Goal: Information Seeking & Learning: Learn about a topic

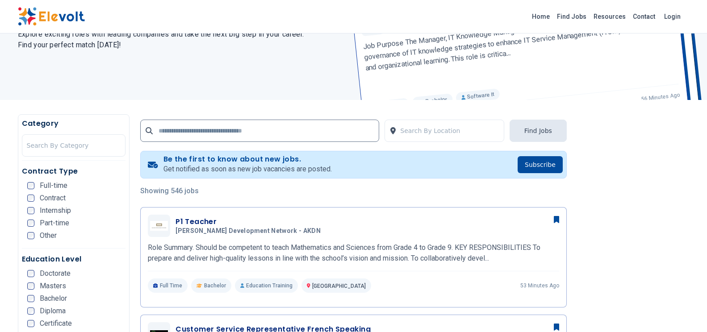
scroll to position [90, 0]
click at [290, 262] on p "Role Summary. Should be competent to teach Mathematics and Sciences from Grade …" at bounding box center [353, 252] width 411 height 21
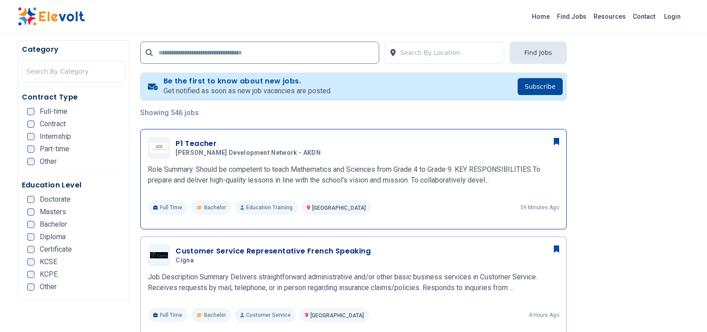
scroll to position [223, 0]
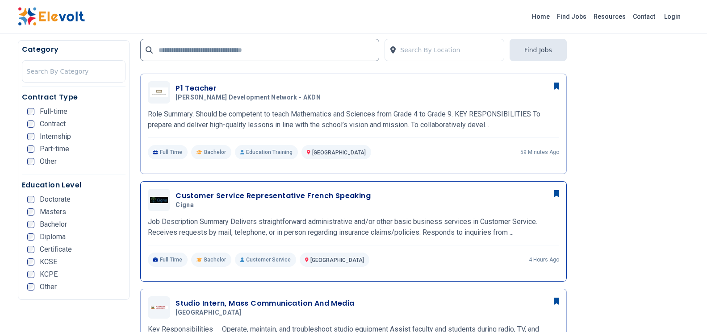
click at [251, 221] on p "Job Description Summary Delivers straightforward administrative and/or other ba…" at bounding box center [353, 226] width 411 height 21
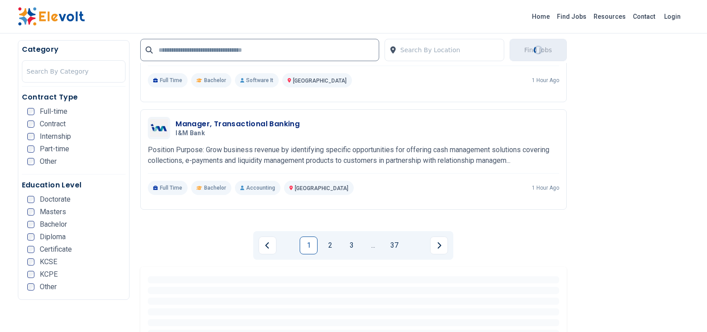
scroll to position [2053, 0]
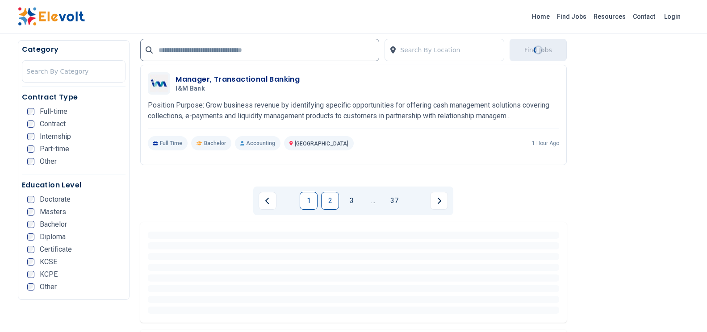
click at [329, 193] on link "2" at bounding box center [330, 201] width 18 height 18
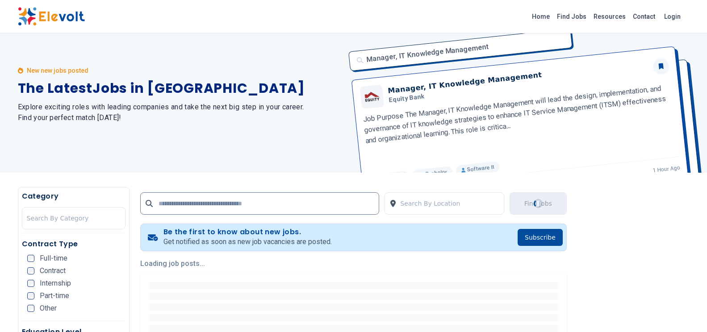
scroll to position [0, 0]
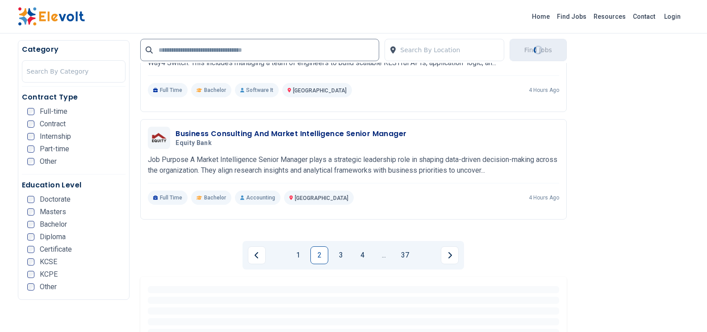
scroll to position [2009, 0]
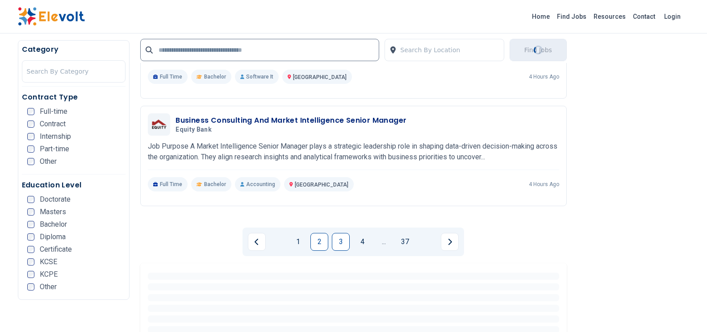
click at [336, 241] on link "3" at bounding box center [341, 242] width 18 height 18
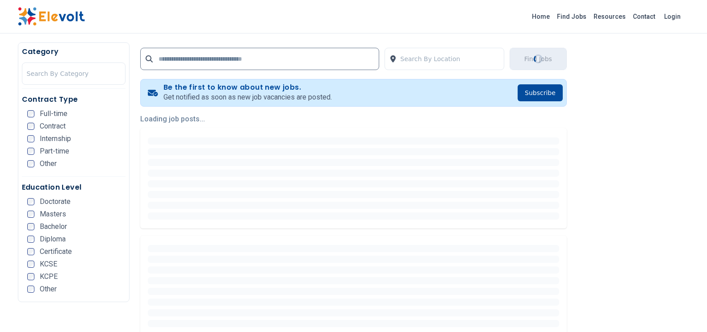
scroll to position [0, 0]
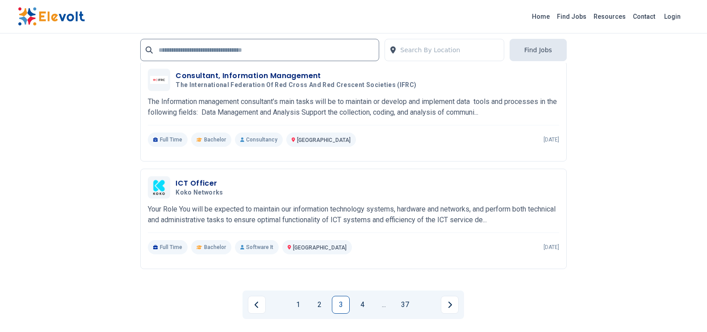
scroll to position [2053, 0]
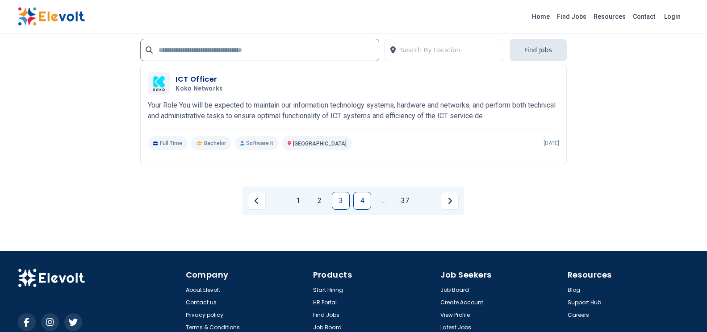
click at [364, 196] on link "4" at bounding box center [362, 201] width 18 height 18
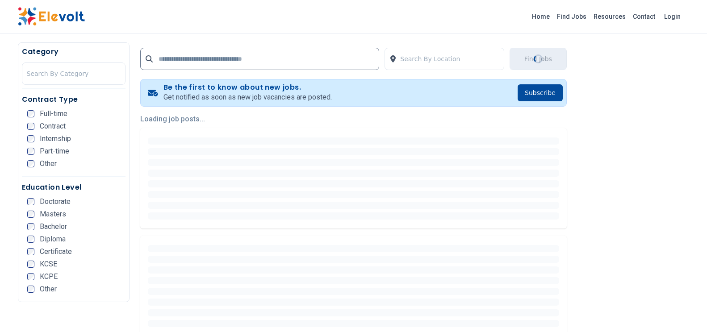
scroll to position [0, 0]
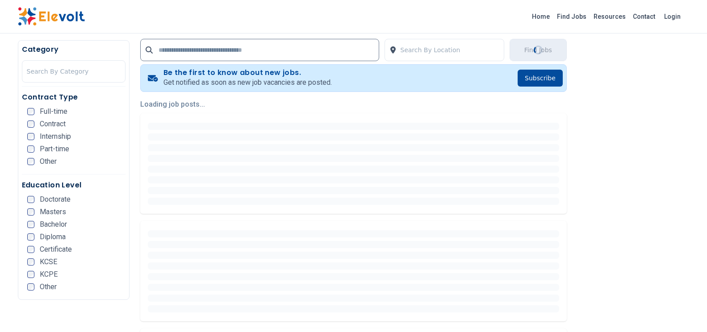
scroll to position [89, 0]
